Goal: Check status: Check status

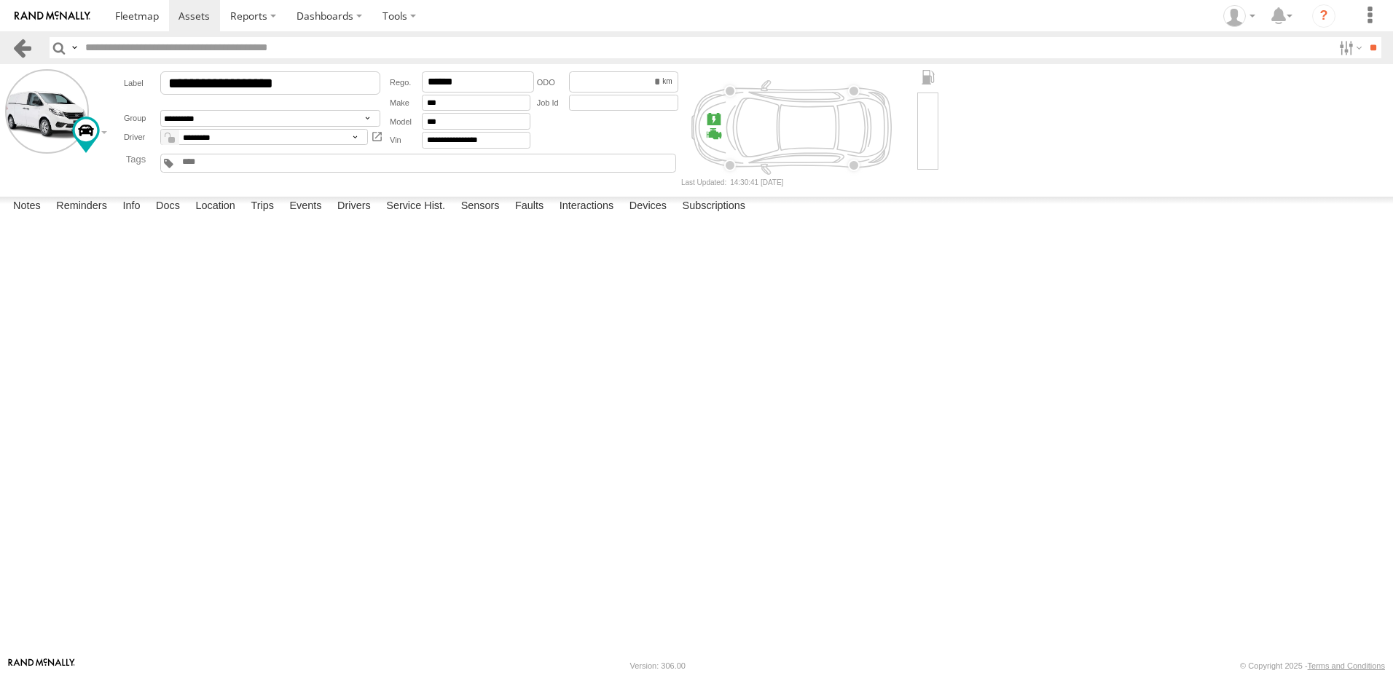
click at [23, 58] on link at bounding box center [22, 47] width 21 height 21
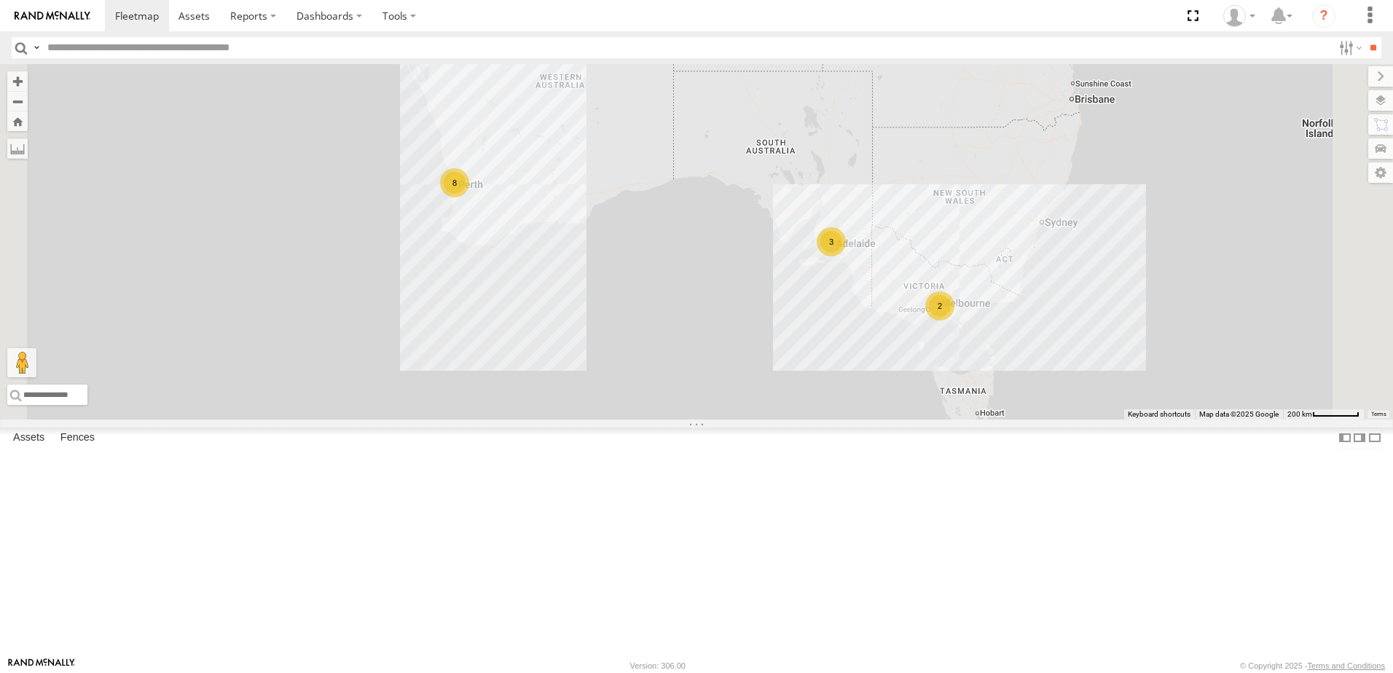
click at [0, 0] on div "Edmund Tech IOV698" at bounding box center [0, 0] width 0 height 0
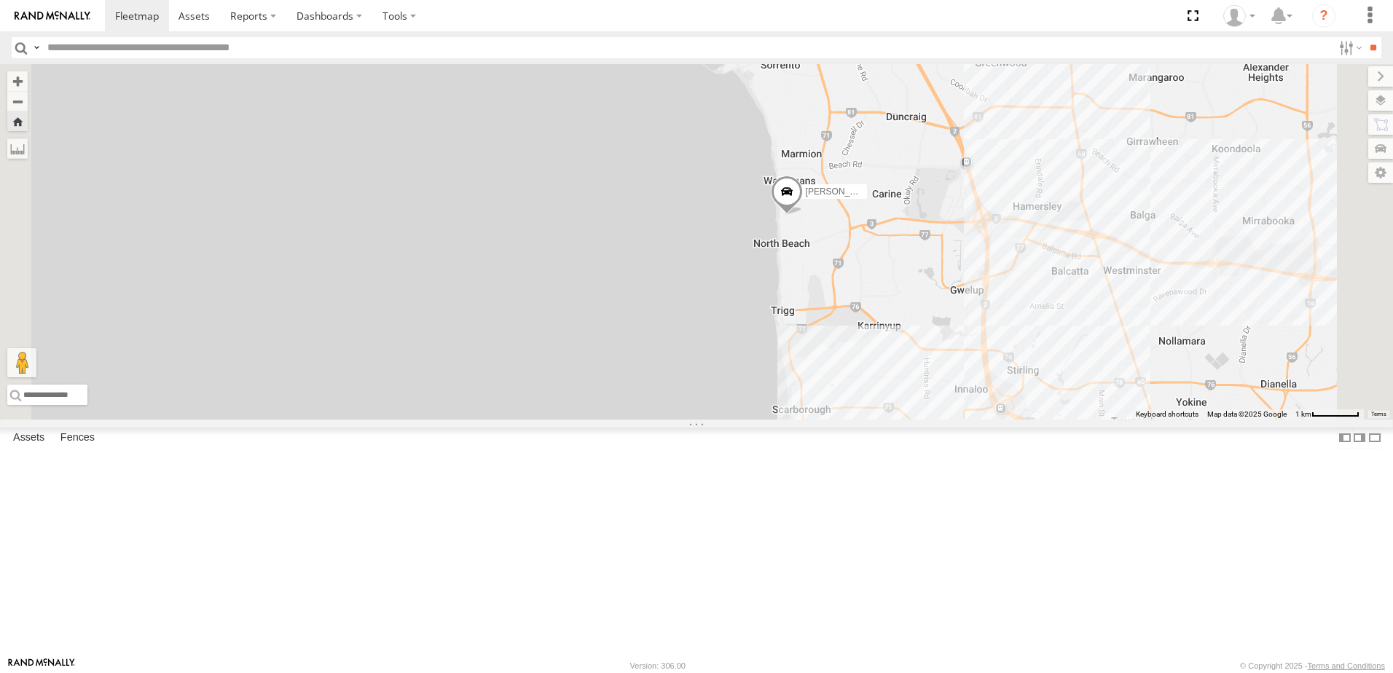
click at [803, 215] on span at bounding box center [787, 195] width 32 height 39
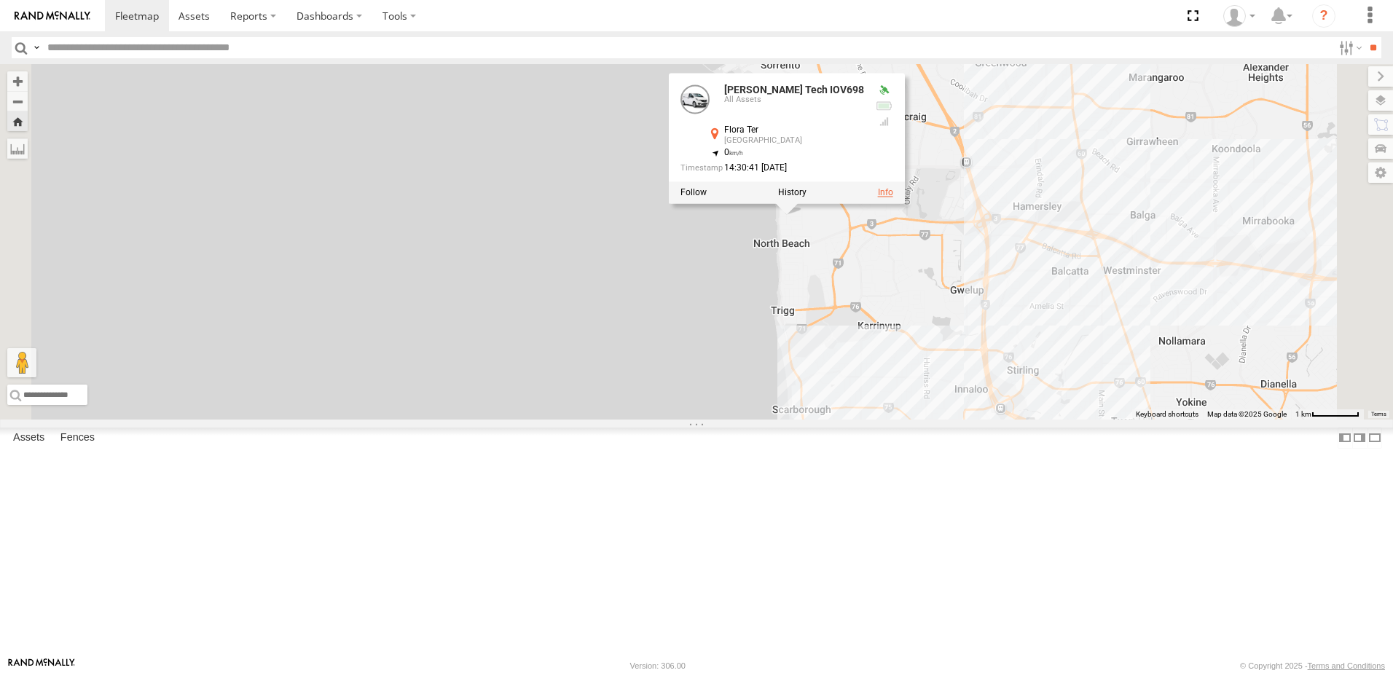
click at [893, 198] on link at bounding box center [885, 193] width 15 height 10
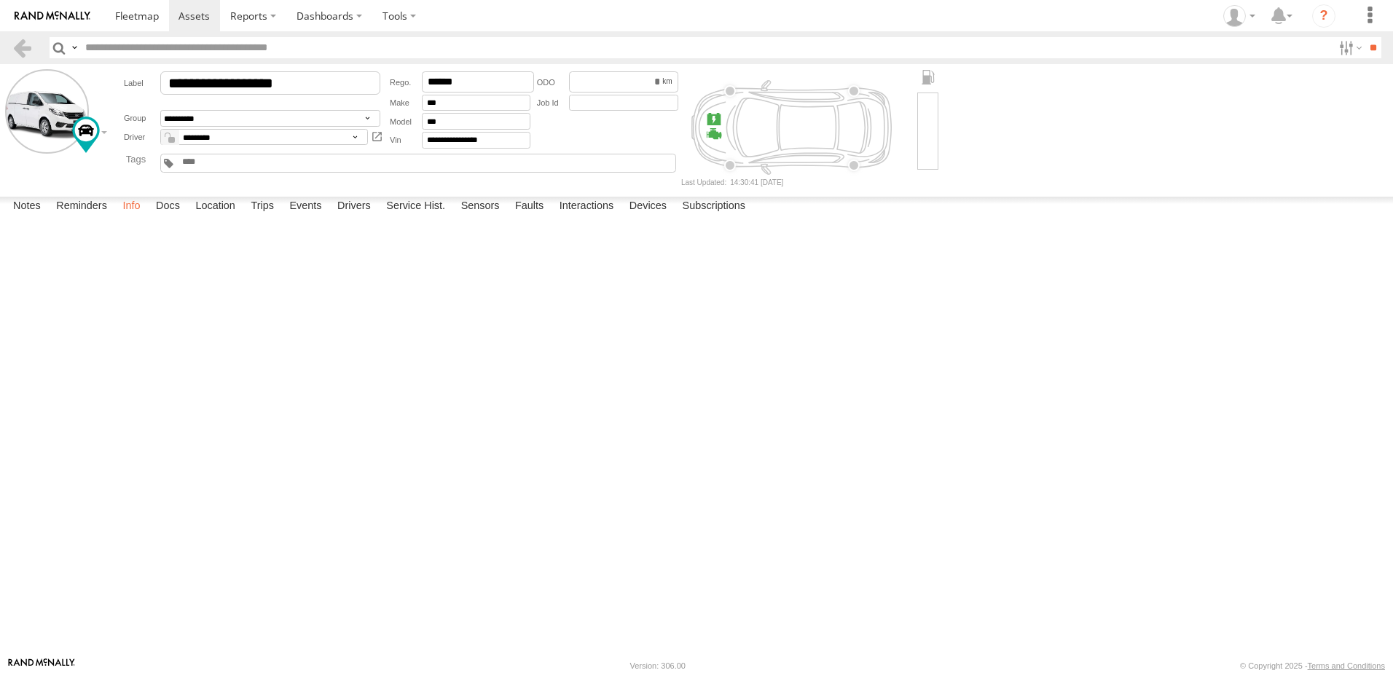
click at [138, 217] on label "Info" at bounding box center [131, 207] width 32 height 20
click at [91, 217] on label "Reminders" at bounding box center [82, 207] width 66 height 20
click at [217, 217] on label "Location" at bounding box center [215, 207] width 55 height 20
click at [159, 217] on label "Docs" at bounding box center [168, 207] width 39 height 20
click at [266, 217] on label "Trips" at bounding box center [262, 207] width 38 height 20
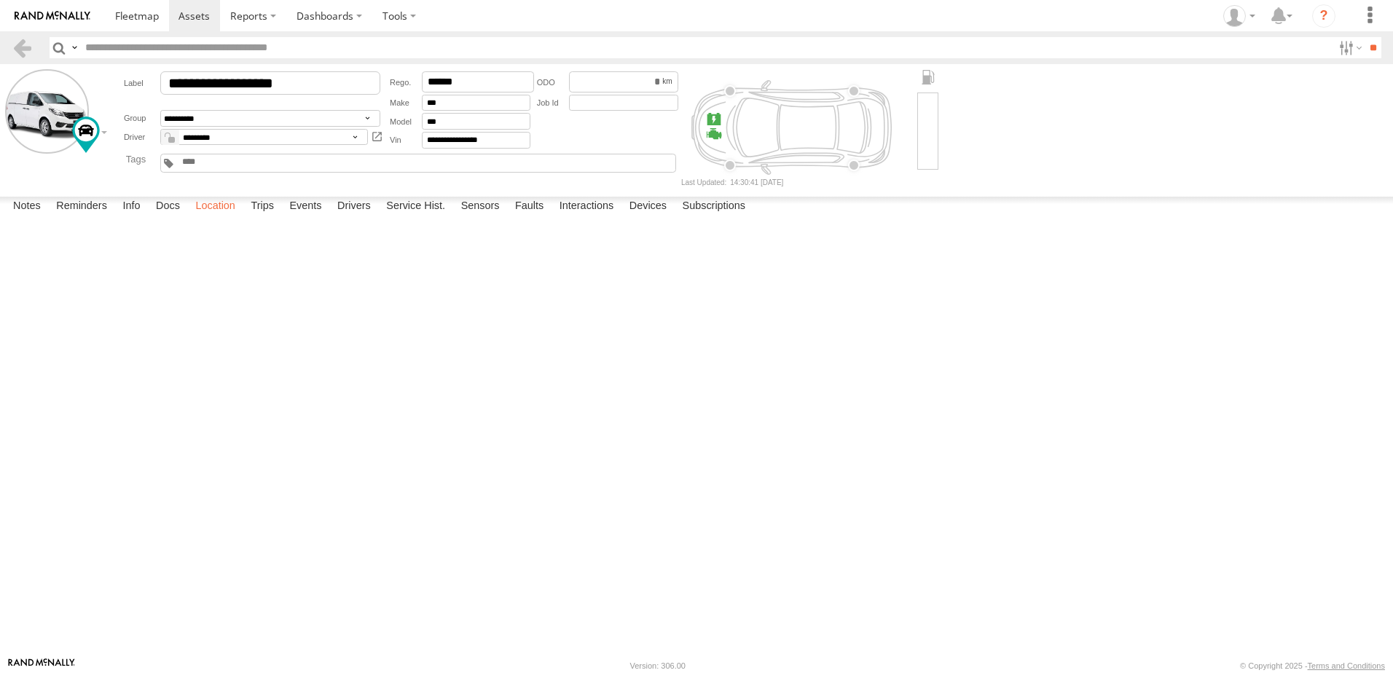
click at [199, 217] on label "Location" at bounding box center [215, 207] width 55 height 20
click at [325, 217] on label "Events" at bounding box center [305, 207] width 47 height 20
click at [272, 217] on label "Trips" at bounding box center [262, 207] width 38 height 20
